Goal: Information Seeking & Learning: Learn about a topic

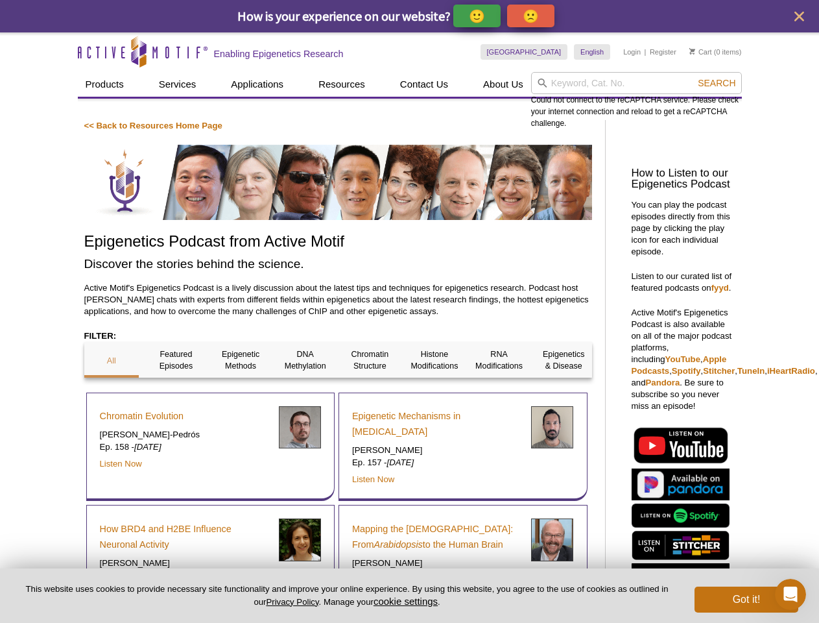
click at [478, 16] on p "🙂" at bounding box center [477, 16] width 16 height 16
click at [533, 16] on span "Give Feedback" at bounding box center [528, 15] width 77 height 15
click at [799, 16] on icon "close" at bounding box center [800, 17] width 10 height 10
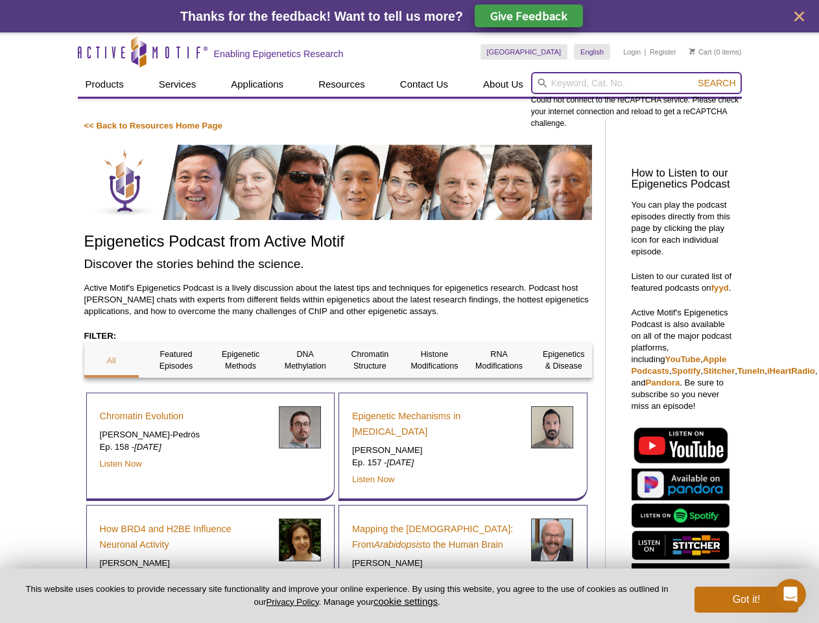
click at [636, 83] on input "search" at bounding box center [636, 83] width 211 height 22
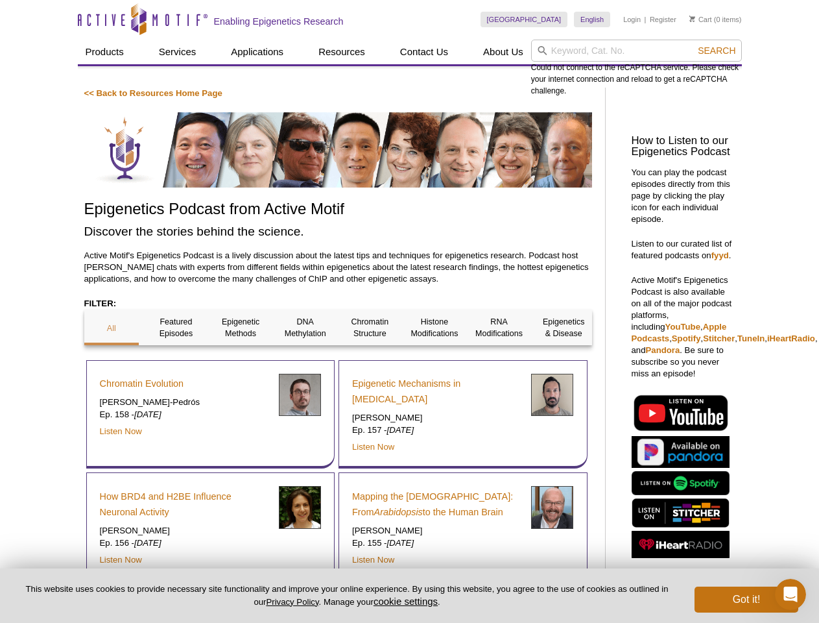
click at [717, 83] on div "Could not connect to the reCAPTCHA service. Please check your internet connecti…" at bounding box center [636, 68] width 211 height 57
click at [112, 360] on div "Chromatin Evolution [PERSON_NAME]-Pedrós Ep. 158 - [DATE] Listen Now" at bounding box center [210, 414] width 249 height 109
click at [176, 360] on div "Chromatin Evolution [PERSON_NAME]-Pedrós Ep. 158 - [DATE] Listen Now" at bounding box center [210, 414] width 249 height 109
click at [241, 360] on div "Chromatin Evolution [PERSON_NAME]-Pedrós Ep. 158 - [DATE] Listen Now" at bounding box center [210, 414] width 249 height 109
click at [305, 360] on div "Chromatin Evolution [PERSON_NAME]-Pedrós Ep. 158 - [DATE] Listen Now" at bounding box center [210, 414] width 249 height 109
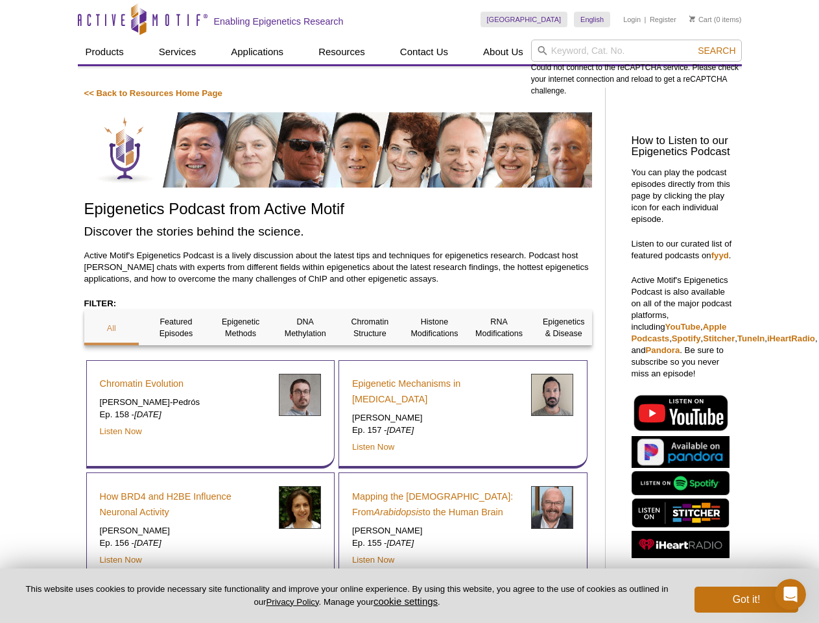
click at [370, 360] on div "Epigenetic Mechanisms in [MEDICAL_DATA] [PERSON_NAME] Ep. 157 - [DATE] Listen N…" at bounding box center [463, 414] width 249 height 109
click at [717, 51] on span "Search" at bounding box center [717, 50] width 38 height 10
